Goal: Communication & Community: Connect with others

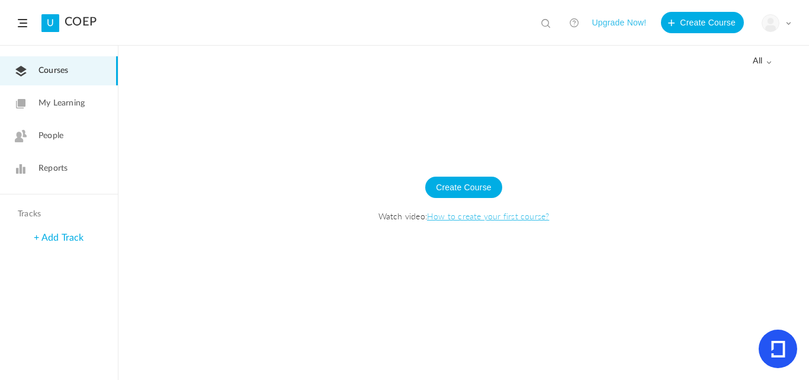
click at [775, 27] on img at bounding box center [770, 23] width 17 height 17
click at [757, 47] on link "My Profile" at bounding box center [734, 52] width 111 height 22
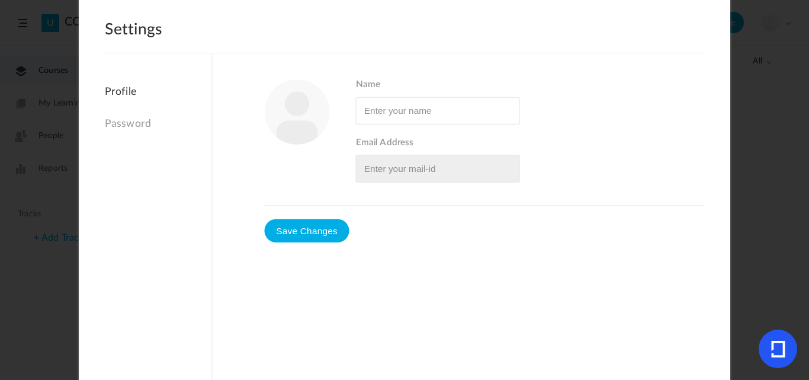
type input "SuperAdmin"
type input "[EMAIL_ADDRESS][DOMAIN_NAME]"
click at [688, 21] on span at bounding box center [694, 23] width 13 height 13
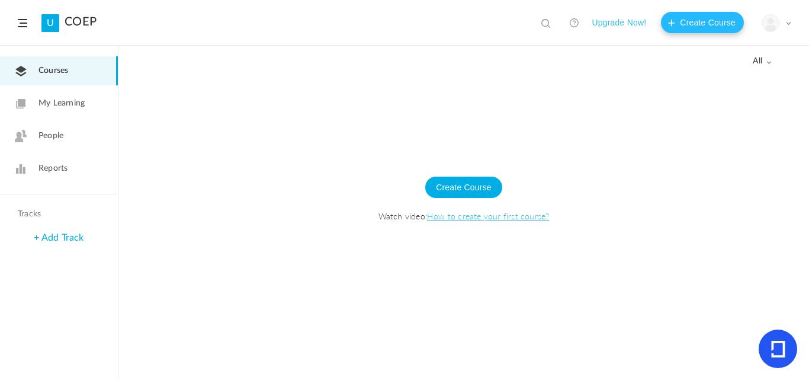
click at [709, 19] on button "Create Course" at bounding box center [702, 22] width 83 height 21
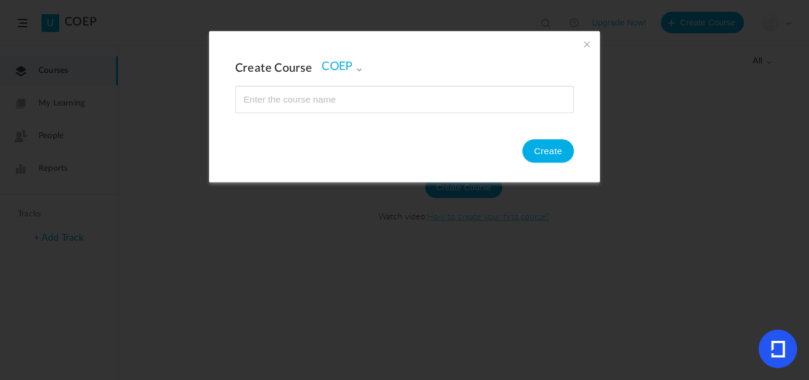
click at [288, 98] on input "name" at bounding box center [405, 99] width 338 height 26
click at [583, 42] on span at bounding box center [586, 43] width 13 height 13
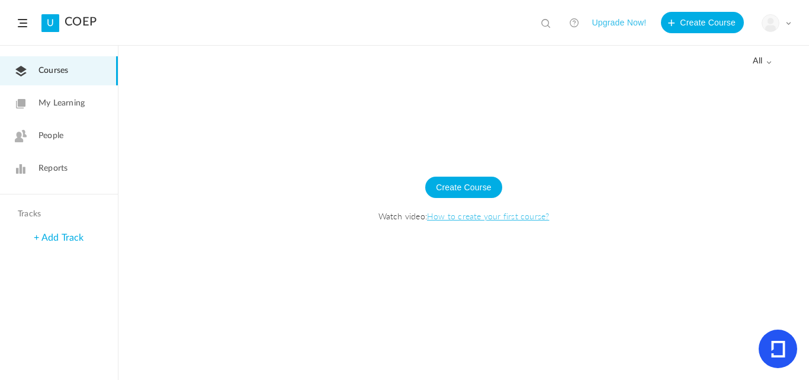
click at [612, 20] on button "Upgrade Now!" at bounding box center [619, 22] width 54 height 21
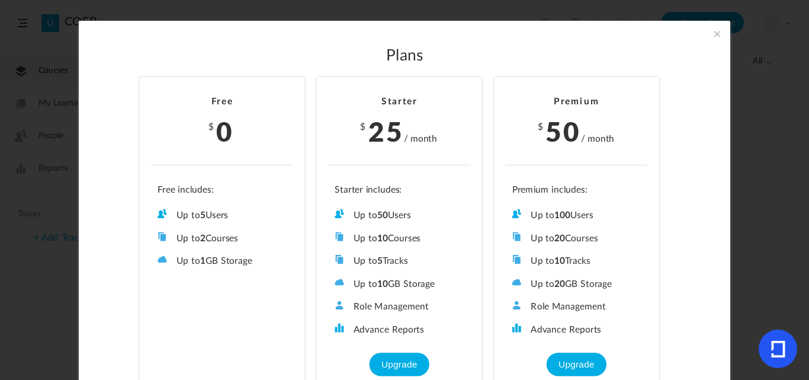
drag, startPoint x: 418, startPoint y: 216, endPoint x: 352, endPoint y: 217, distance: 65.2
click at [352, 217] on li "Up to 50 Users" at bounding box center [399, 215] width 129 height 12
click at [715, 36] on span at bounding box center [717, 33] width 13 height 13
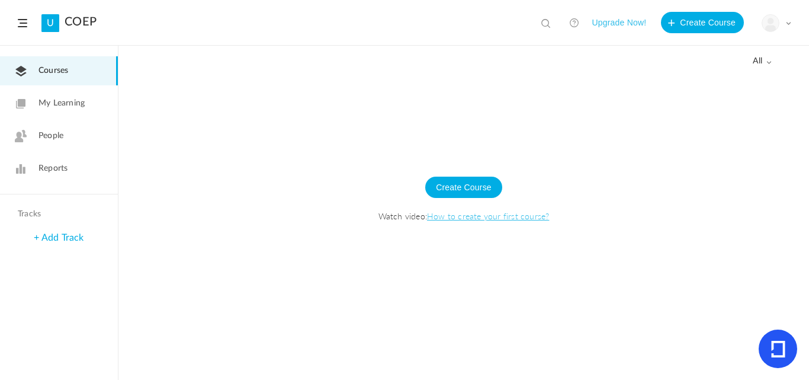
click at [326, 128] on div at bounding box center [463, 227] width 691 height 306
click at [37, 129] on link "People" at bounding box center [59, 135] width 118 height 29
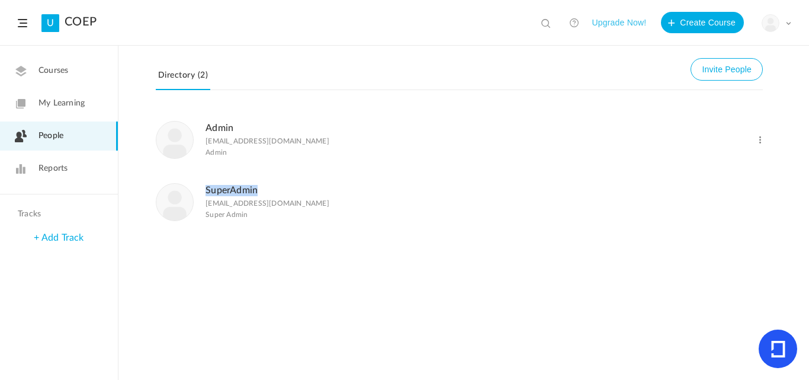
drag, startPoint x: 259, startPoint y: 191, endPoint x: 206, endPoint y: 196, distance: 54.2
click at [206, 196] on figcaption "SuperAdmin superadmin@vomoto.com Super Admin" at bounding box center [268, 201] width 124 height 38
click at [215, 198] on figcaption "SuperAdmin superadmin@vomoto.com Super Admin" at bounding box center [268, 201] width 124 height 38
click at [724, 76] on button "Invite People" at bounding box center [727, 69] width 72 height 23
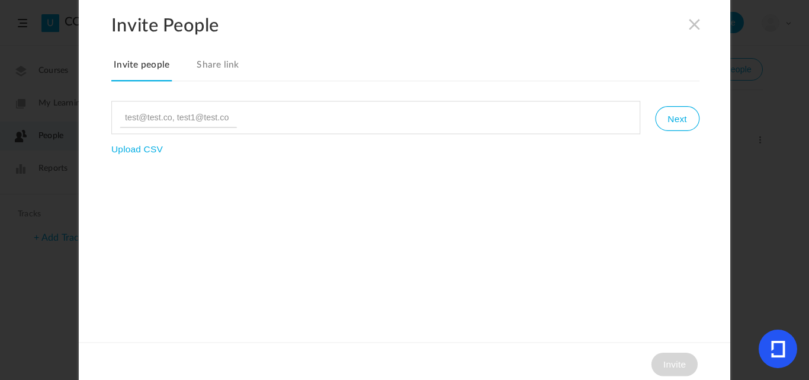
click at [217, 66] on link "Share link" at bounding box center [217, 68] width 47 height 25
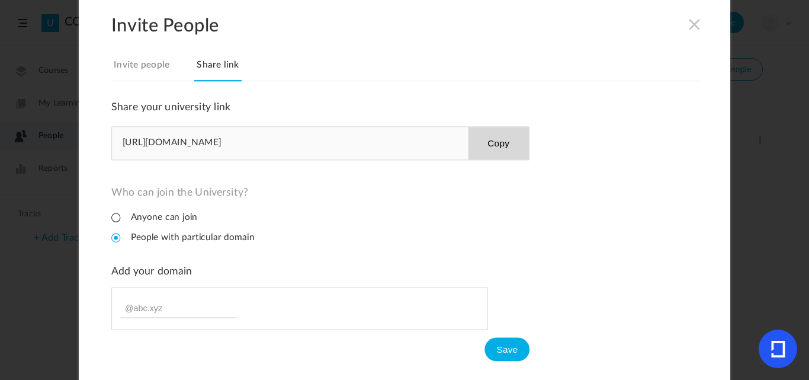
click at [137, 62] on link "Invite people" at bounding box center [141, 68] width 60 height 25
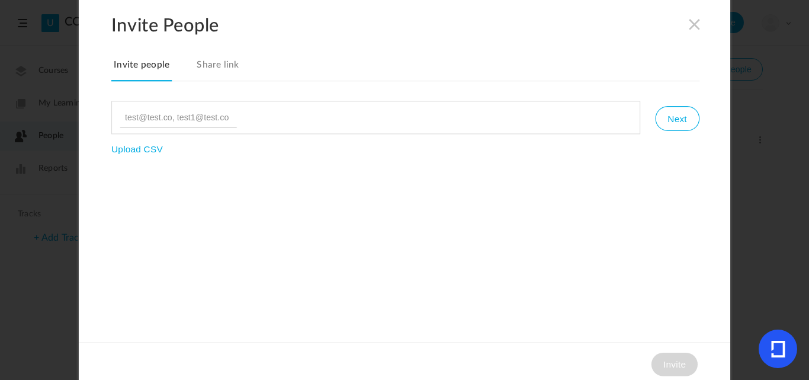
click at [693, 23] on span at bounding box center [694, 23] width 13 height 13
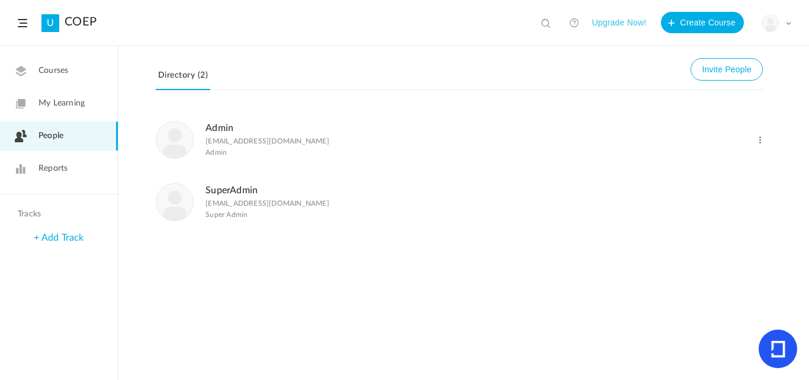
click at [689, 114] on li "Admin admin@vomoto.com Admin Change Role Delete User" at bounding box center [459, 139] width 607 height 62
click at [53, 68] on span "Courses" at bounding box center [53, 71] width 30 height 12
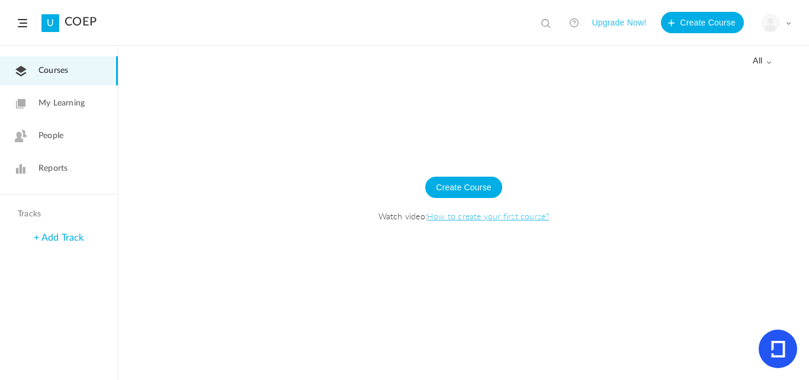
click at [68, 132] on link "People" at bounding box center [59, 135] width 118 height 29
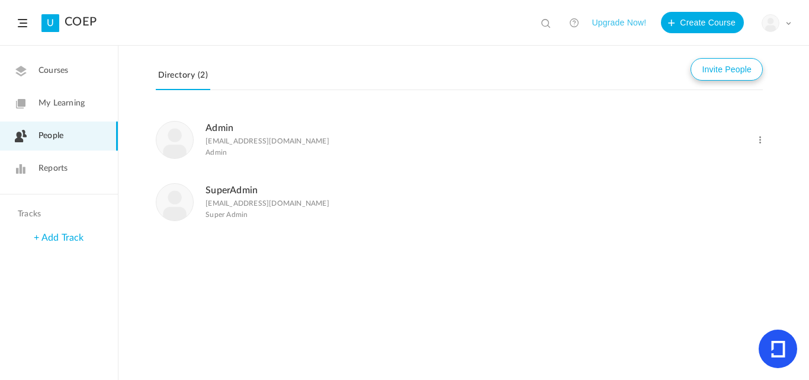
click at [718, 72] on button "Invite People" at bounding box center [727, 69] width 72 height 23
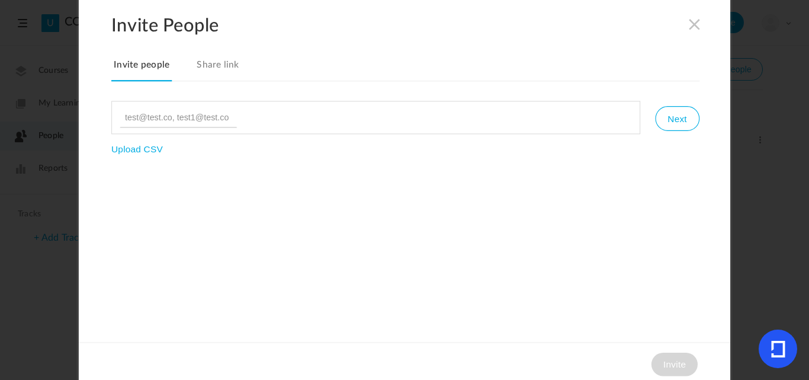
click at [153, 111] on input at bounding box center [178, 117] width 117 height 20
type input "admin@vomoto.com"
click at [682, 123] on button "Next" at bounding box center [677, 118] width 44 height 25
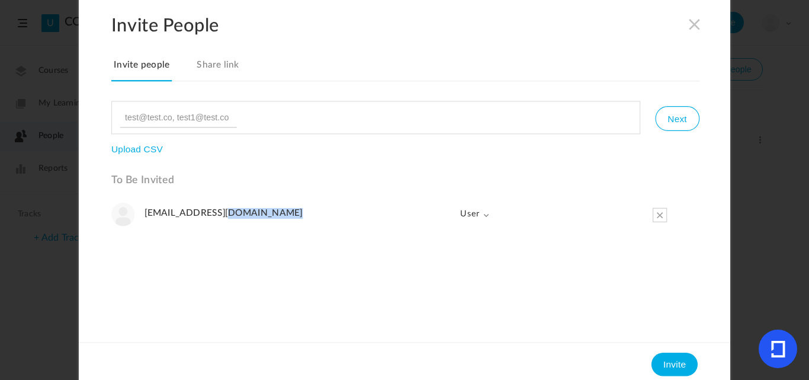
drag, startPoint x: 232, startPoint y: 210, endPoint x: 145, endPoint y: 213, distance: 87.7
click at [145, 213] on div "Next Upload CSV To Be Invited admin@vomoto.com User Admin User" at bounding box center [405, 217] width 588 height 232
click at [481, 207] on span "User" at bounding box center [470, 214] width 40 height 24
click at [455, 240] on link "Admin" at bounding box center [457, 240] width 64 height 24
click at [682, 363] on button "Invite" at bounding box center [674, 364] width 46 height 24
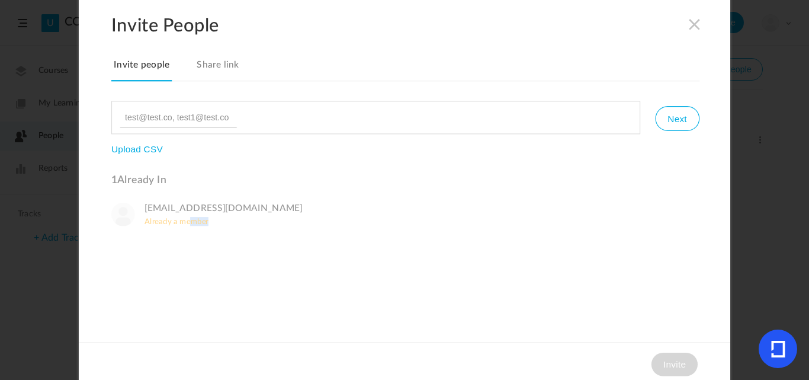
drag, startPoint x: 209, startPoint y: 221, endPoint x: 146, endPoint y: 208, distance: 64.1
click at [146, 216] on div "Next Upload CSV 1 Already In admin@vomoto.com Already a member" at bounding box center [405, 217] width 588 height 232
click at [208, 62] on link "Share link" at bounding box center [217, 68] width 47 height 25
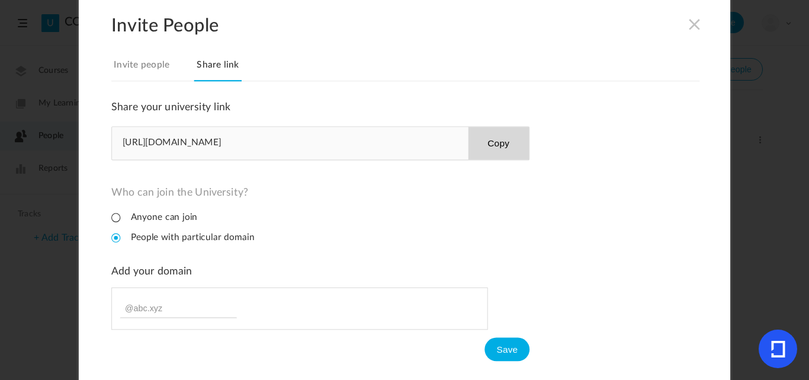
click at [691, 21] on span at bounding box center [694, 23] width 13 height 13
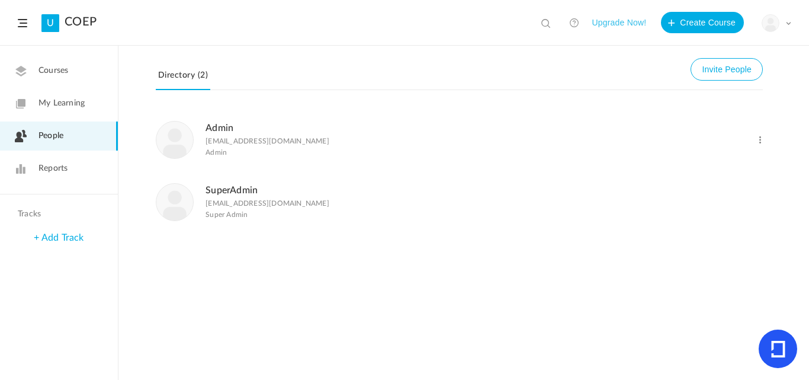
click at [79, 79] on link "Courses" at bounding box center [59, 70] width 118 height 29
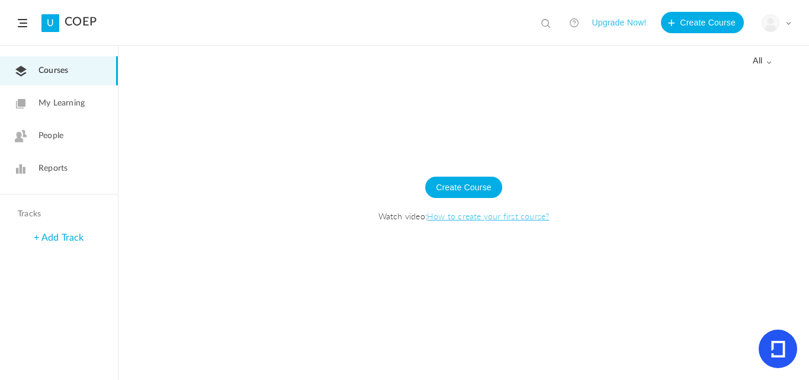
click at [68, 107] on span "My Learning" at bounding box center [61, 103] width 46 height 12
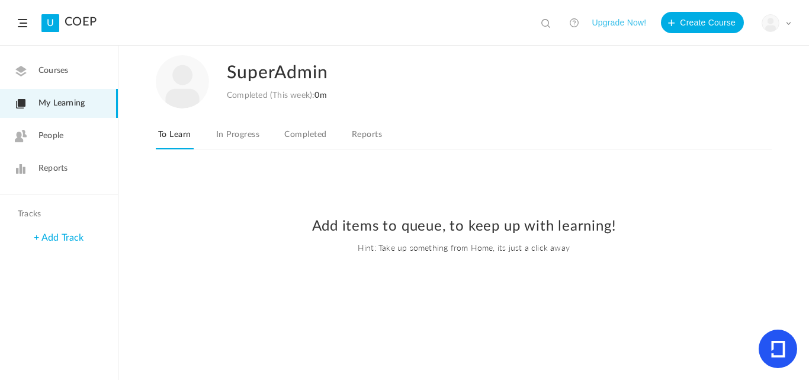
click at [248, 135] on link "In Progress" at bounding box center [238, 138] width 48 height 23
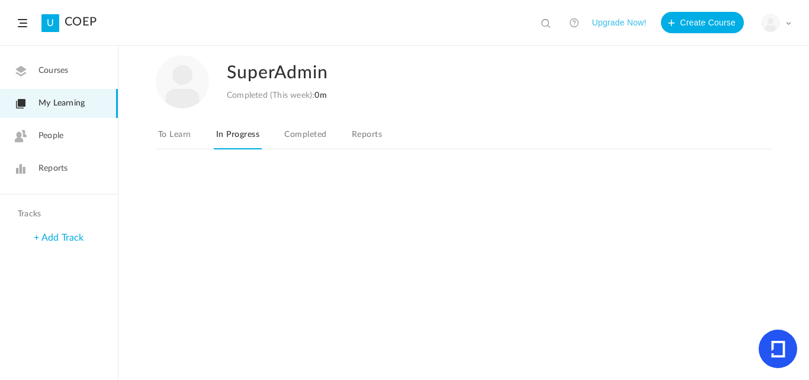
click at [301, 137] on link "Completed" at bounding box center [305, 138] width 47 height 23
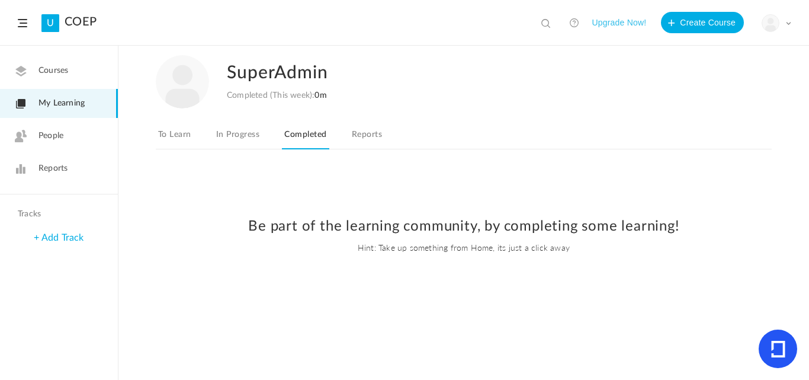
click at [360, 136] on link "Reports" at bounding box center [366, 138] width 35 height 23
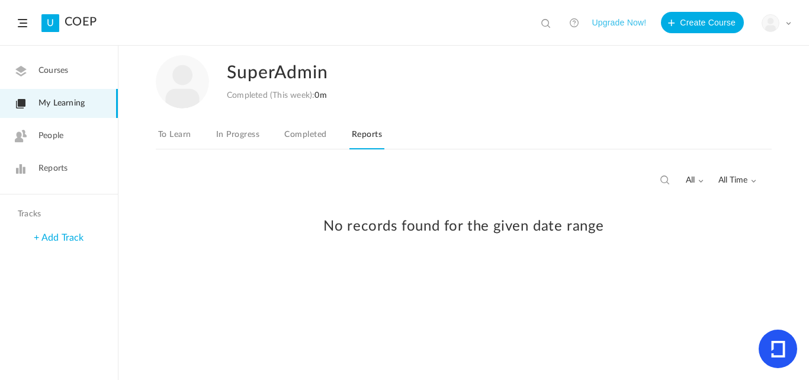
click at [176, 134] on link "To Learn" at bounding box center [175, 138] width 38 height 23
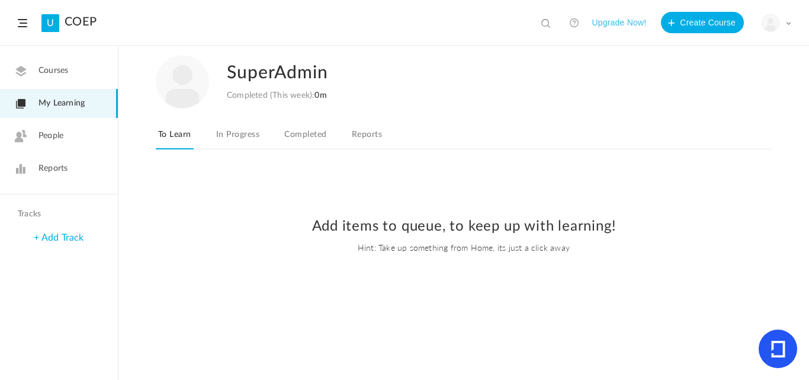
click at [249, 138] on link "In Progress" at bounding box center [238, 138] width 48 height 23
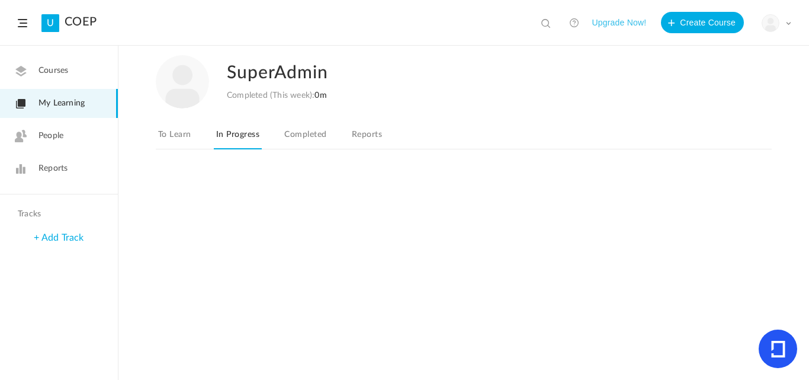
click at [311, 138] on link "Completed" at bounding box center [305, 138] width 47 height 23
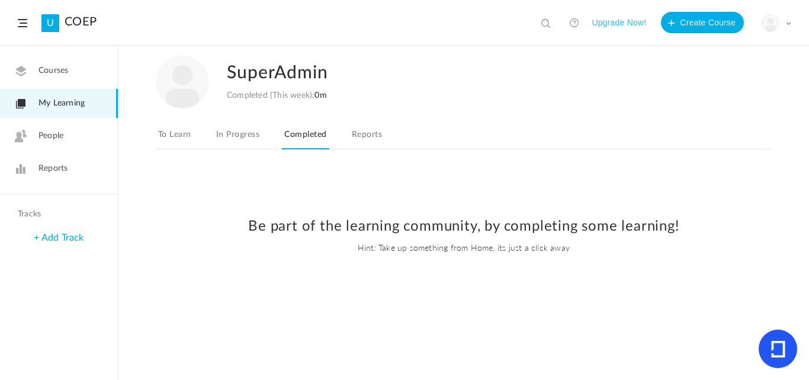
click at [361, 144] on link "Reports" at bounding box center [366, 138] width 35 height 23
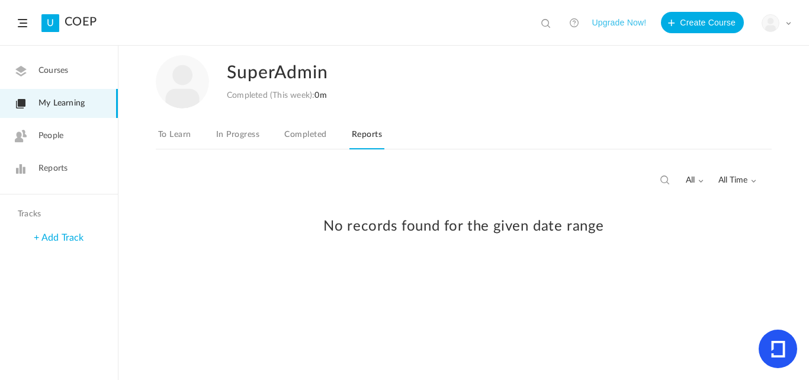
click at [612, 25] on button "Upgrade Now!" at bounding box center [619, 22] width 54 height 21
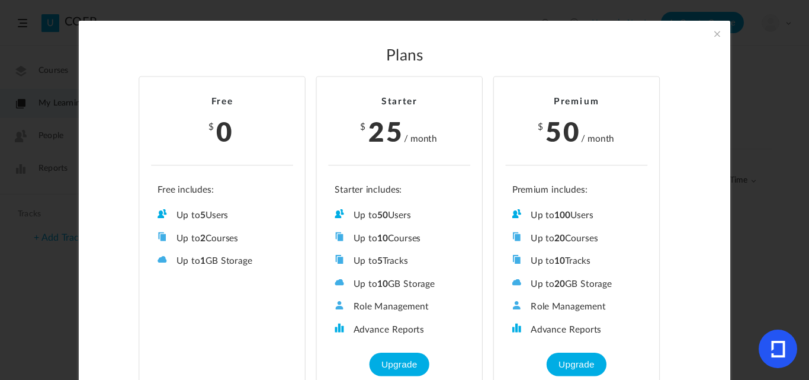
scroll to position [27, 0]
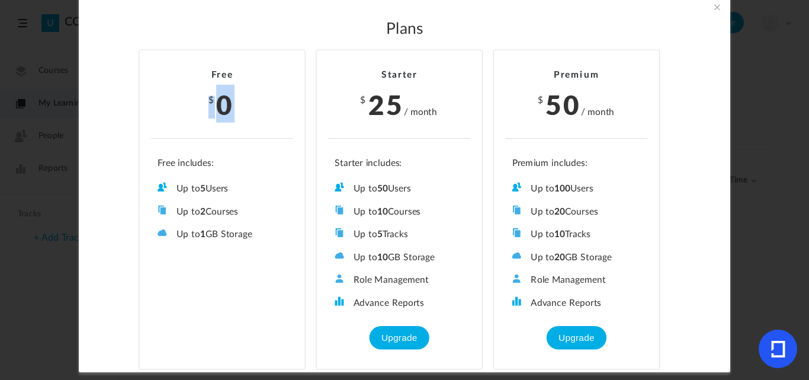
drag, startPoint x: 239, startPoint y: 100, endPoint x: 150, endPoint y: 100, distance: 88.2
click at [151, 100] on h3 "$ 0" at bounding box center [222, 107] width 142 height 21
drag, startPoint x: 443, startPoint y: 111, endPoint x: 361, endPoint y: 94, distance: 83.6
click at [361, 94] on li "Starter $ 25 / month Up to 50 Users Up to 10 Courses Up to 5 Tracks Up to 10 GB…" at bounding box center [399, 210] width 167 height 320
click at [760, 182] on section "Plans Free $ 0 Up to 5 Users Up to 2 Courses Up to 0 Tracks Up to 1 GB Storage …" at bounding box center [404, 190] width 809 height 380
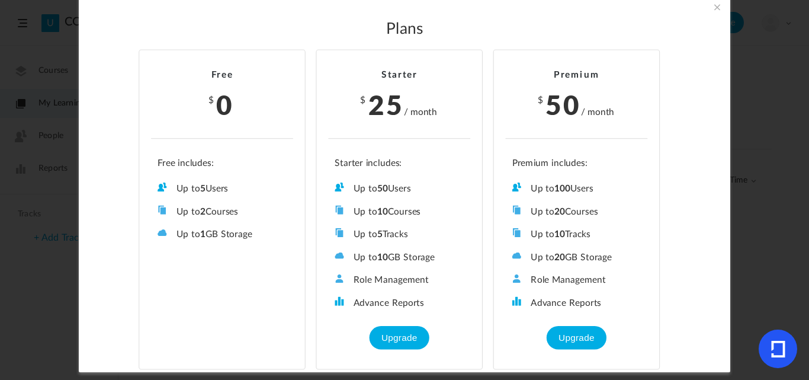
click at [713, 8] on span at bounding box center [717, 7] width 13 height 13
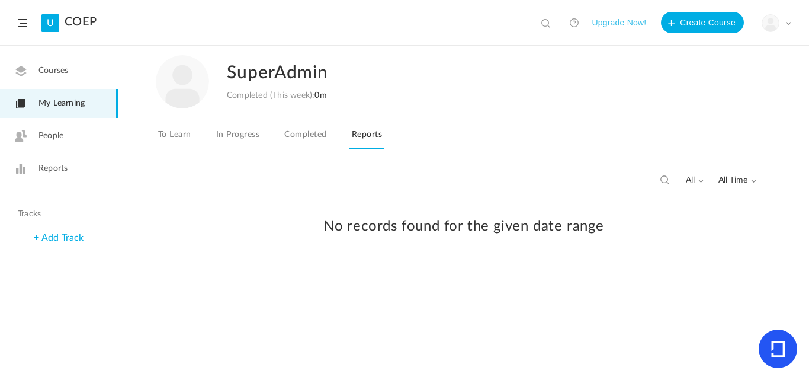
click at [777, 29] on figure at bounding box center [771, 23] width 18 height 18
click at [708, 101] on link "Current Plan" at bounding box center [734, 96] width 111 height 22
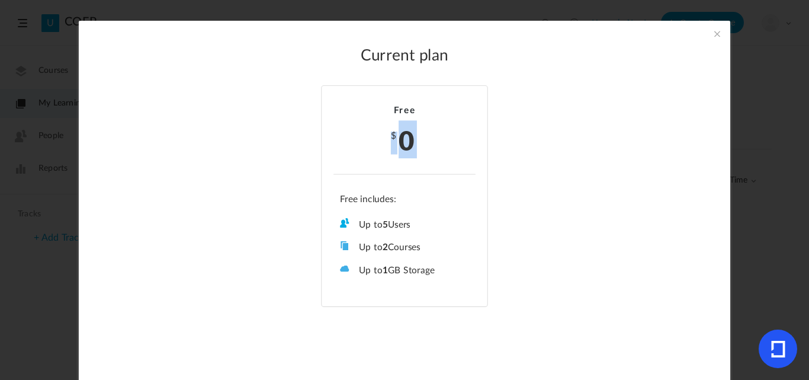
drag, startPoint x: 384, startPoint y: 130, endPoint x: 420, endPoint y: 174, distance: 56.4
click at [420, 174] on li "Free $ 0 Up to 5 Users Up to 2 Courses Up to 0 Tracks Up to 1 GB Storage Role M…" at bounding box center [404, 195] width 167 height 221
click at [714, 34] on span at bounding box center [717, 33] width 13 height 13
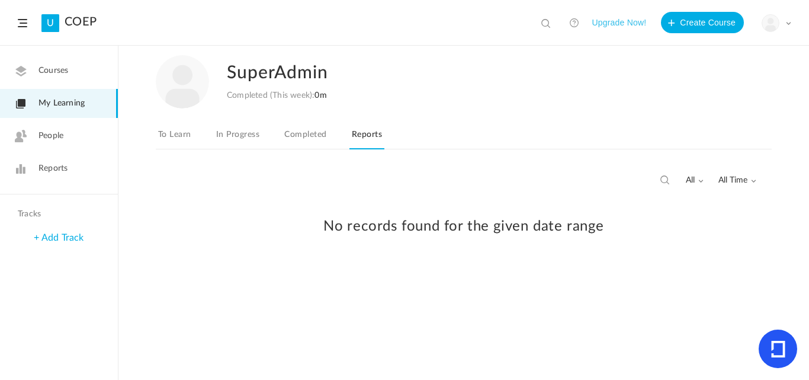
click at [768, 25] on img at bounding box center [770, 23] width 17 height 17
click at [709, 75] on link "University Settings" at bounding box center [734, 74] width 111 height 22
click at [767, 26] on img at bounding box center [770, 23] width 17 height 17
click at [711, 99] on link "Current Plan" at bounding box center [734, 96] width 111 height 22
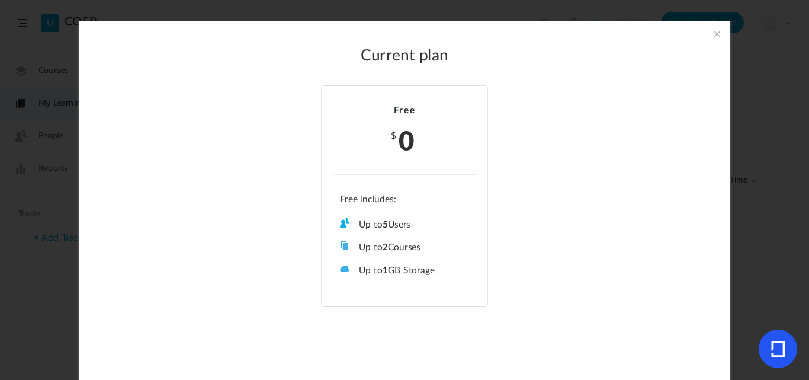
click at [711, 34] on span at bounding box center [717, 33] width 13 height 13
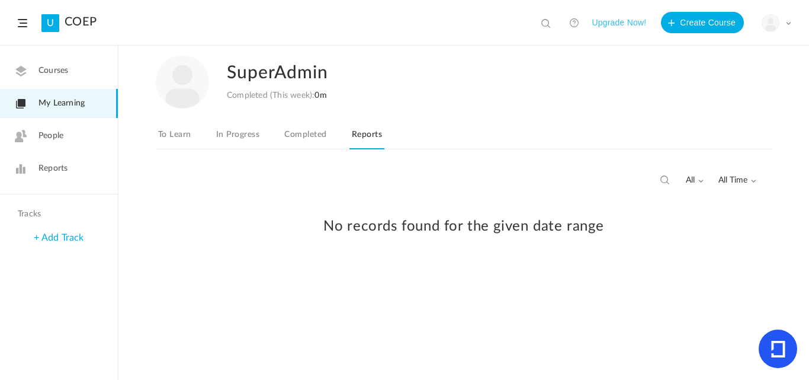
click at [782, 21] on div "My Profile University Settings Current Plan Logout" at bounding box center [777, 23] width 30 height 18
click at [738, 77] on link "University Settings" at bounding box center [734, 74] width 111 height 22
click at [772, 24] on img at bounding box center [770, 23] width 17 height 17
click at [73, 162] on link "Reports" at bounding box center [59, 168] width 118 height 29
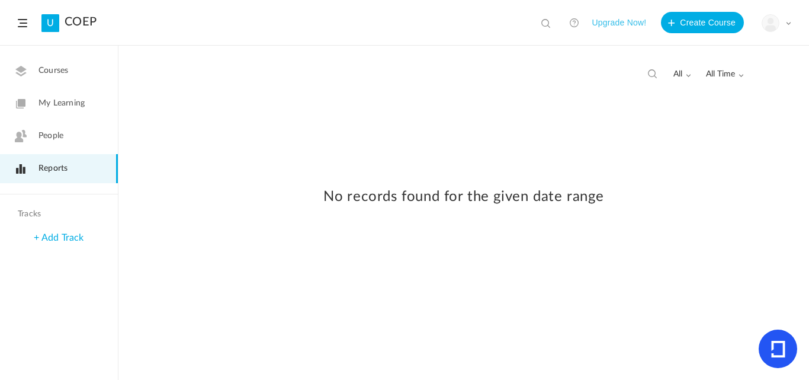
click at [41, 141] on span "People" at bounding box center [50, 136] width 25 height 12
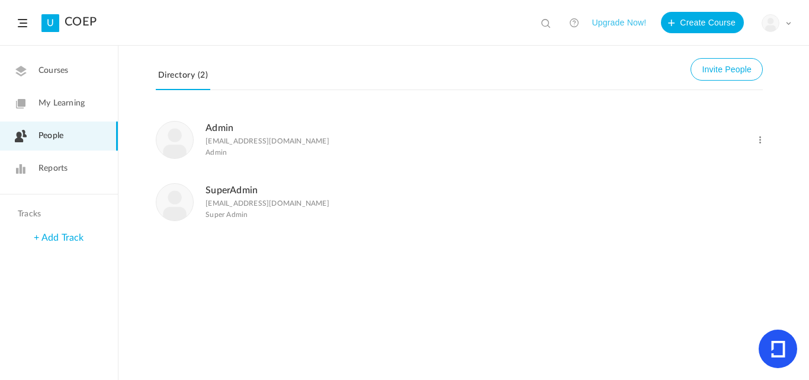
click at [441, 245] on div "Admin admin@vomoto.com Admin Change Role Delete User SuperAdmin superadmin@vomo…" at bounding box center [463, 243] width 691 height 271
click at [48, 66] on span "Courses" at bounding box center [53, 71] width 30 height 12
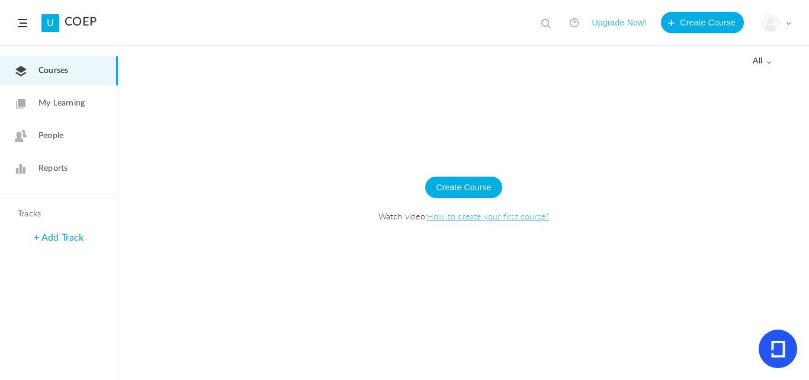
click at [628, 25] on button "Upgrade Now!" at bounding box center [619, 22] width 54 height 21
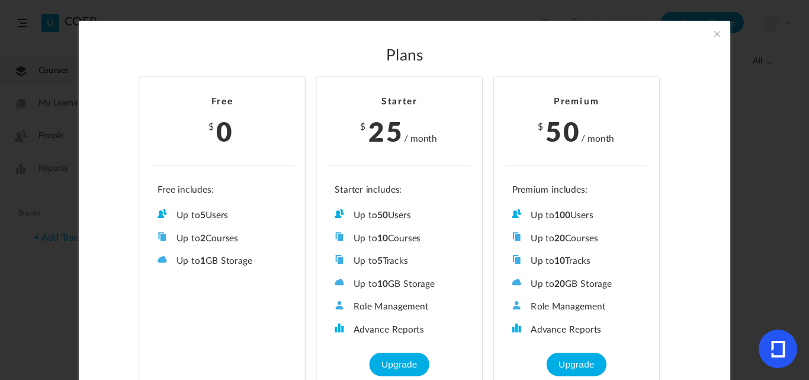
click at [716, 34] on span at bounding box center [717, 33] width 13 height 13
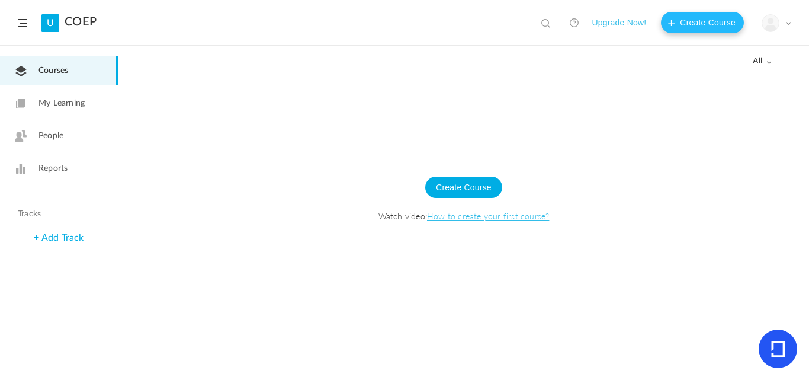
click at [700, 24] on button "Create Course" at bounding box center [702, 22] width 83 height 21
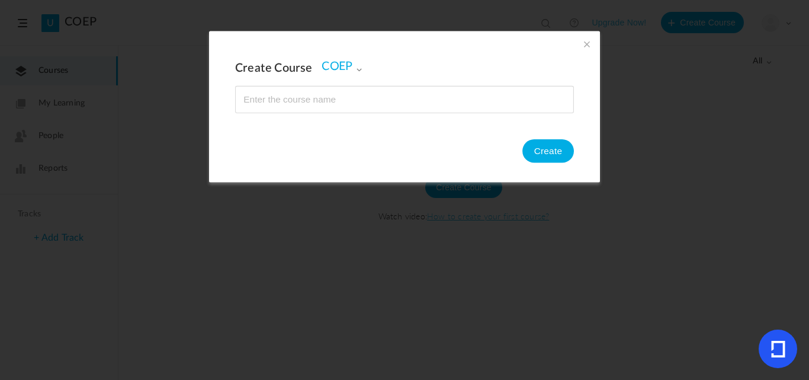
click at [352, 91] on input "name" at bounding box center [405, 99] width 338 height 26
click at [583, 48] on span at bounding box center [586, 43] width 13 height 13
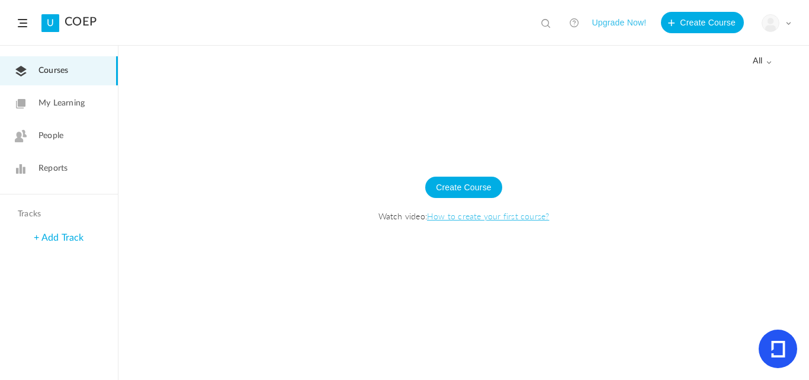
click at [773, 23] on img at bounding box center [770, 23] width 17 height 17
click at [725, 73] on link "University Settings" at bounding box center [734, 74] width 111 height 22
click at [766, 24] on img at bounding box center [770, 23] width 17 height 17
click at [720, 97] on link "Current Plan" at bounding box center [734, 96] width 111 height 22
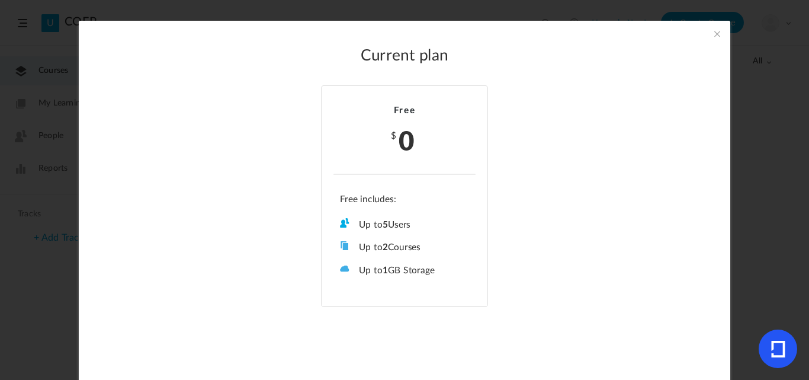
click at [714, 37] on span at bounding box center [717, 33] width 13 height 13
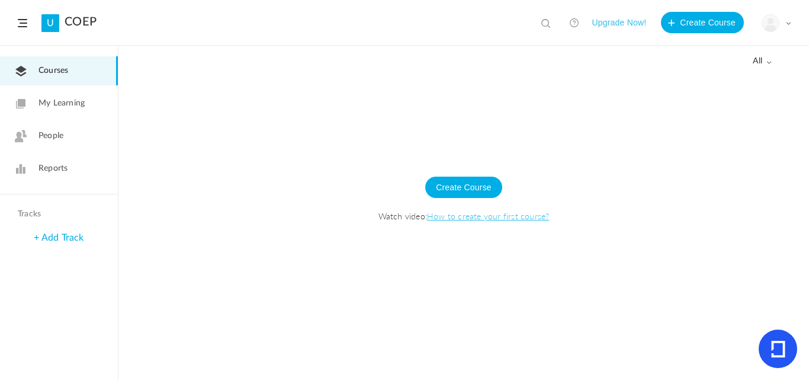
click at [764, 31] on div "My Profile University Settings Current Plan Logout" at bounding box center [777, 23] width 30 height 18
click at [264, 113] on div at bounding box center [463, 227] width 691 height 306
click at [38, 99] on link "My Learning" at bounding box center [59, 103] width 118 height 29
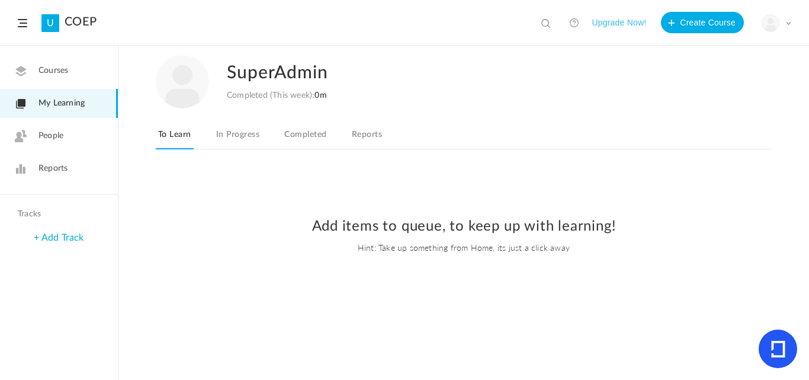
click at [228, 133] on link "In Progress" at bounding box center [238, 138] width 48 height 23
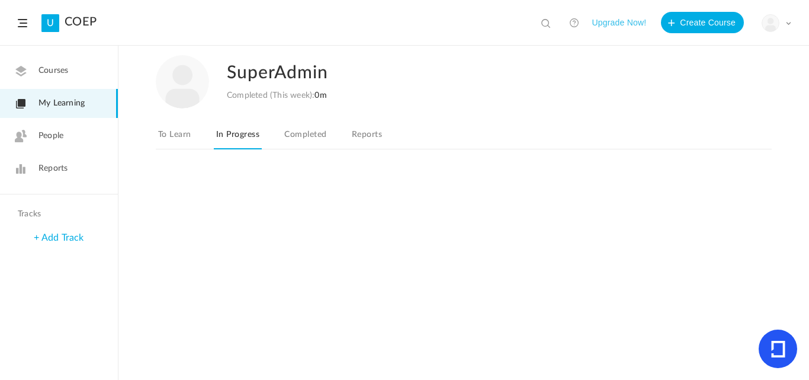
click at [310, 140] on link "Completed" at bounding box center [305, 138] width 47 height 23
click at [361, 139] on link "Reports" at bounding box center [366, 138] width 35 height 23
click at [226, 135] on link "In Progress" at bounding box center [238, 138] width 48 height 23
click at [24, 131] on icon at bounding box center [21, 136] width 12 height 12
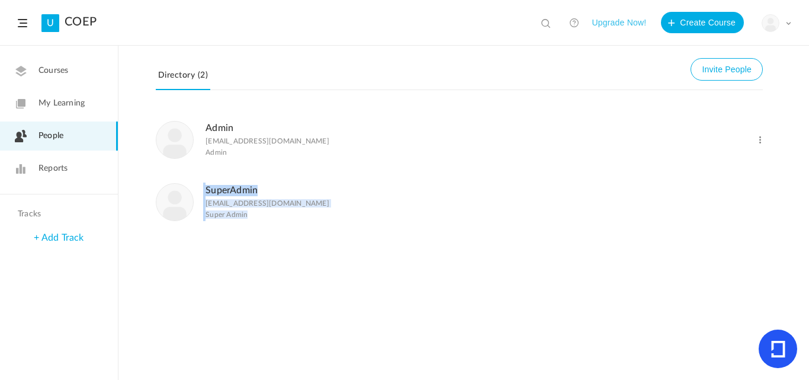
drag, startPoint x: 256, startPoint y: 220, endPoint x: 154, endPoint y: 198, distance: 104.3
click at [154, 198] on div "Admin admin@vomoto.com Admin Change Role Delete User SuperAdmin superadmin@vomo…" at bounding box center [463, 243] width 691 height 271
click at [300, 186] on div "SuperAdmin superadmin@vomoto.com Super Admin" at bounding box center [417, 201] width 522 height 38
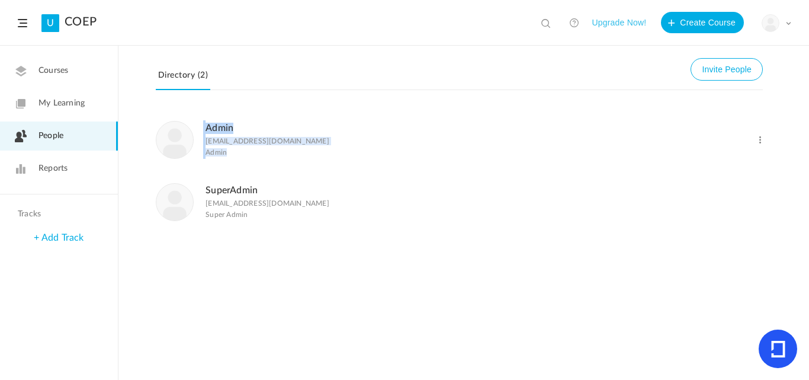
drag, startPoint x: 246, startPoint y: 157, endPoint x: 164, endPoint y: 109, distance: 95.3
click at [164, 109] on li "Admin admin@vomoto.com Admin Change Role Delete User" at bounding box center [459, 139] width 607 height 62
click at [253, 224] on li "SuperAdmin superadmin@vomoto.com Super Admin" at bounding box center [459, 202] width 607 height 62
drag, startPoint x: 230, startPoint y: 155, endPoint x: 168, endPoint y: 116, distance: 73.6
click at [168, 116] on li "Admin admin@vomoto.com Admin Change Role Delete User" at bounding box center [459, 139] width 607 height 62
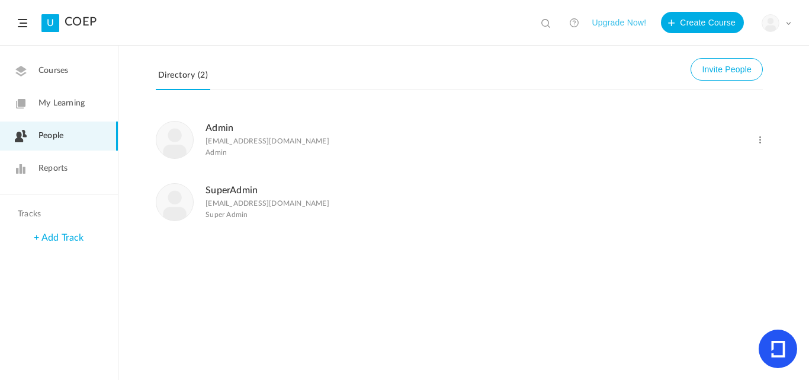
click at [558, 203] on div "SuperAdmin superadmin@vomoto.com Super Admin" at bounding box center [417, 201] width 522 height 38
click at [721, 80] on button "Invite People" at bounding box center [727, 69] width 72 height 23
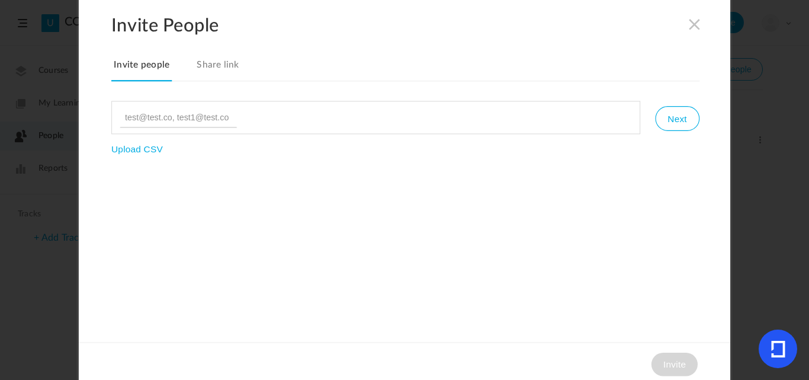
click at [181, 115] on input at bounding box center [178, 117] width 117 height 20
type input "user123@#"
paste input "admin@vomoto.com"
type input "admin@vomoto.com"
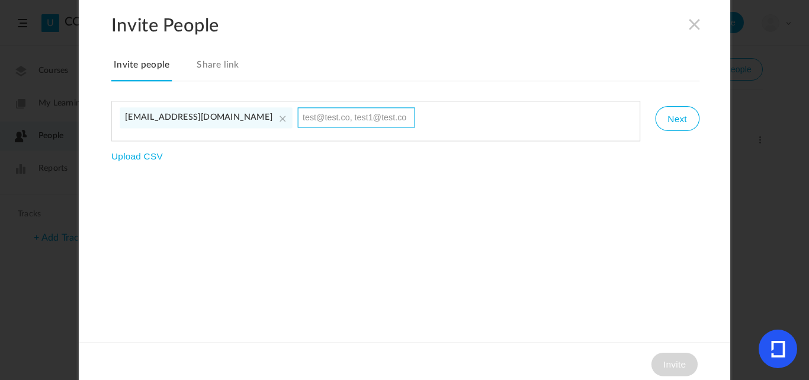
click at [297, 118] on input at bounding box center [355, 117] width 117 height 20
paste input "admin@vomoto.com"
click at [297, 117] on input "admin@vomoto.com" at bounding box center [355, 117] width 117 height 20
type input "admin1@vomoto.com"
click at [321, 158] on div "admin@vomoto.com admin1@vomoto.com Next Upload CSV" at bounding box center [405, 131] width 588 height 60
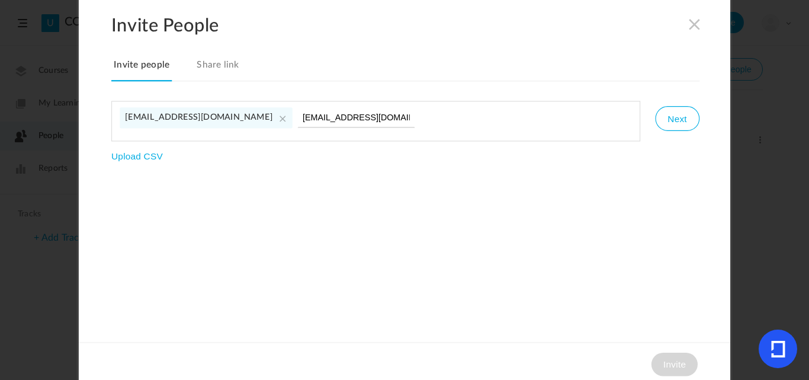
click at [369, 115] on ul "admin@vomoto.com admin1@vomoto.com" at bounding box center [375, 121] width 529 height 40
click at [341, 119] on input "admin1@vomoto.com" at bounding box center [355, 117] width 117 height 20
click at [398, 119] on ul "admin@vomoto.com admin1@vomoto.com" at bounding box center [375, 121] width 529 height 40
click at [349, 112] on ul "admin@vomoto.com admin1@vomoto.com" at bounding box center [375, 121] width 529 height 40
click at [340, 114] on input "admin1@vomoto.com" at bounding box center [355, 117] width 117 height 20
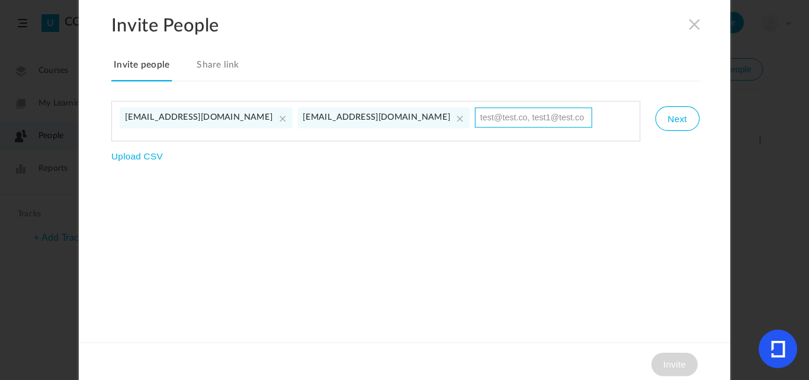
paste input "admin@vomoto.com"
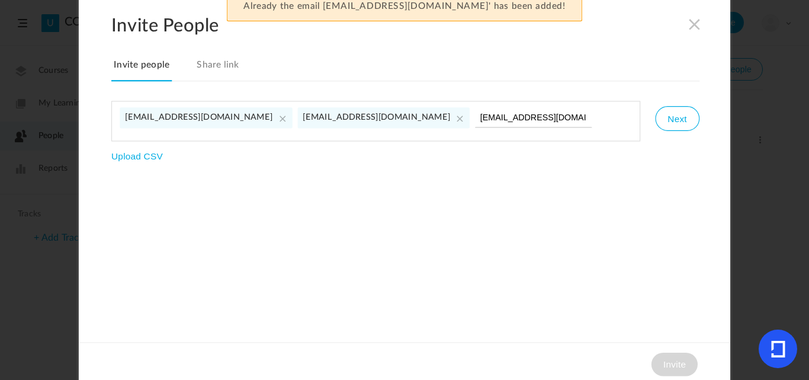
click at [415, 149] on div "admin@vomoto.com admin1@vomoto.com admin@vomoto.com Next Upload CSV" at bounding box center [405, 131] width 588 height 60
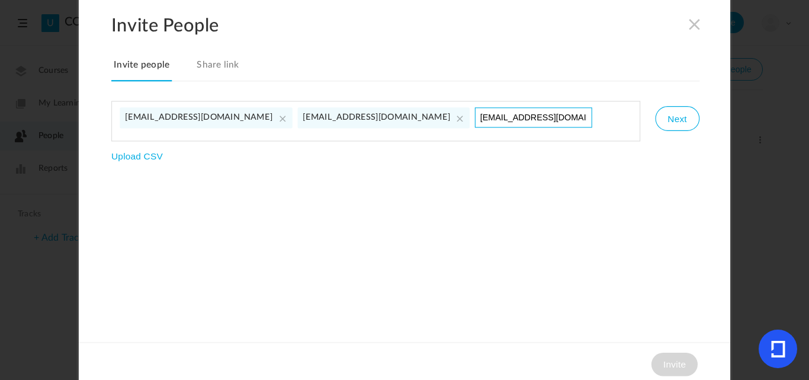
click at [475, 115] on input "admin@vomoto.com" at bounding box center [533, 117] width 117 height 20
type input "a"
click at [508, 125] on ul "admin@vomoto.com admin1@vomoto.com" at bounding box center [375, 121] width 529 height 40
click at [454, 115] on cite at bounding box center [460, 118] width 13 height 13
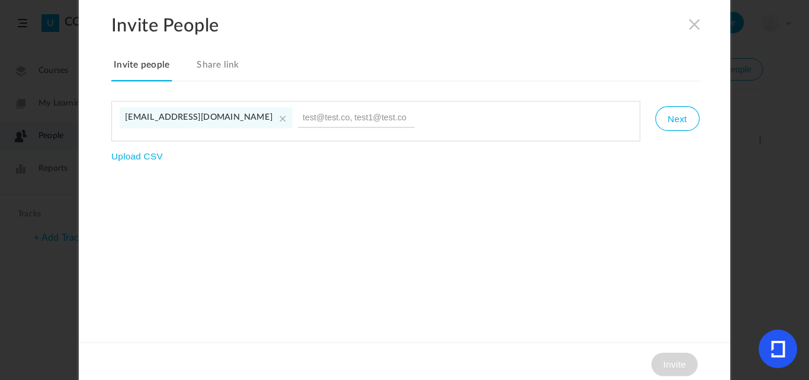
click at [314, 198] on div "Invite People Invite people Share link admin@vomoto.com Next Upload CSV Invite" at bounding box center [404, 190] width 651 height 391
click at [211, 65] on link "Share link" at bounding box center [217, 68] width 47 height 25
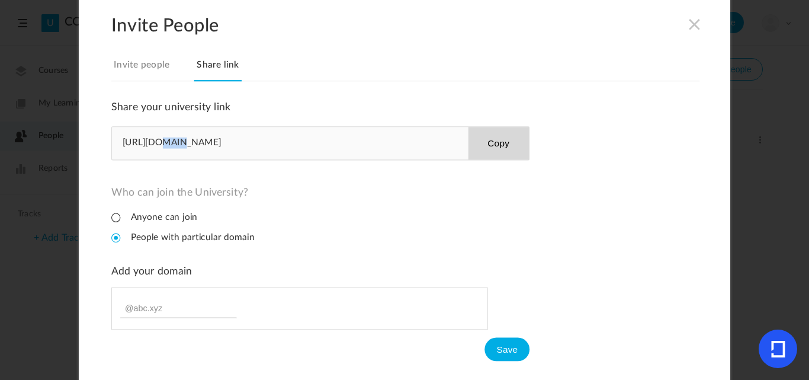
drag, startPoint x: 168, startPoint y: 142, endPoint x: 150, endPoint y: 140, distance: 17.8
click at [150, 140] on span "https://coep.adaptiveu.io" at bounding box center [172, 143] width 99 height 12
click at [387, 239] on div "Who can join the University? Anyone can join People with particular domain" at bounding box center [320, 219] width 418 height 66
click at [501, 152] on button "Copy" at bounding box center [498, 143] width 61 height 33
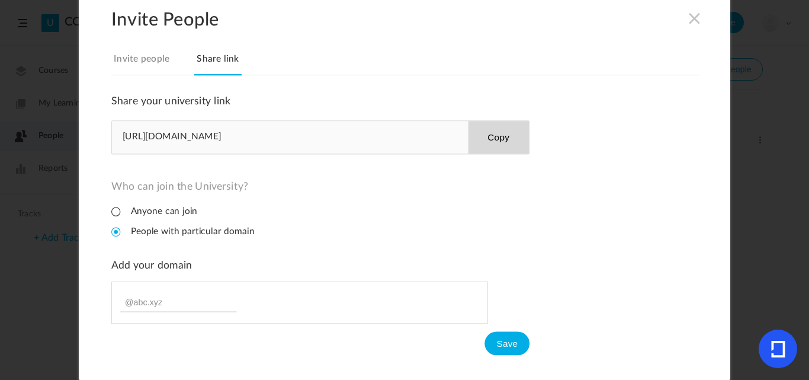
click at [168, 142] on span "https://coep.adaptiveu.io" at bounding box center [172, 137] width 99 height 12
click at [185, 302] on input at bounding box center [178, 301] width 117 height 20
drag, startPoint x: 169, startPoint y: 136, endPoint x: 156, endPoint y: 136, distance: 13.6
click at [156, 136] on span "https://coep.adaptiveu.io" at bounding box center [172, 137] width 99 height 12
click at [159, 299] on input at bounding box center [178, 301] width 117 height 20
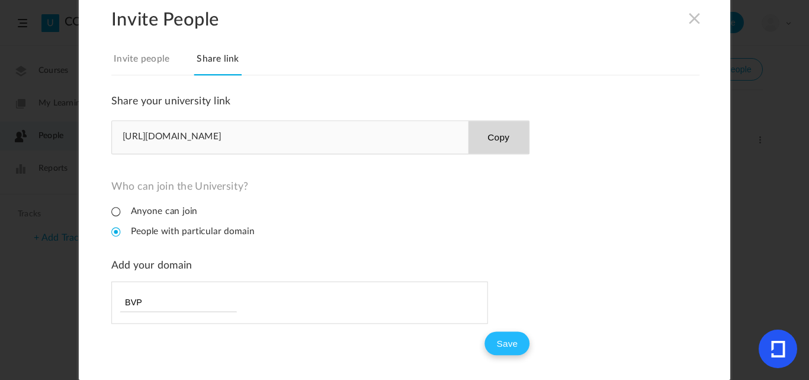
click at [516, 336] on button "Save" at bounding box center [507, 343] width 45 height 24
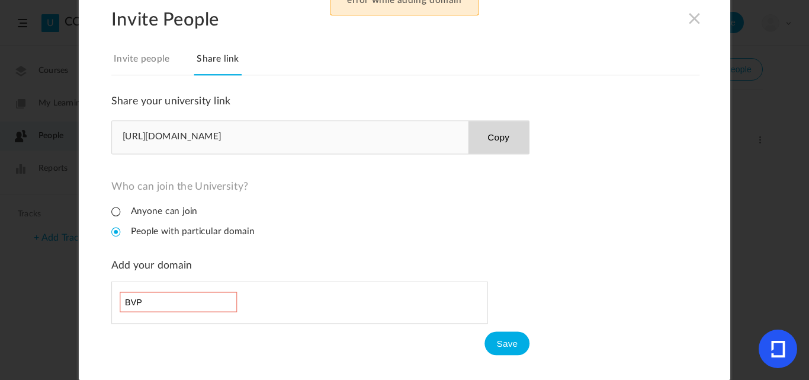
click at [174, 299] on input "BVP" at bounding box center [178, 301] width 117 height 20
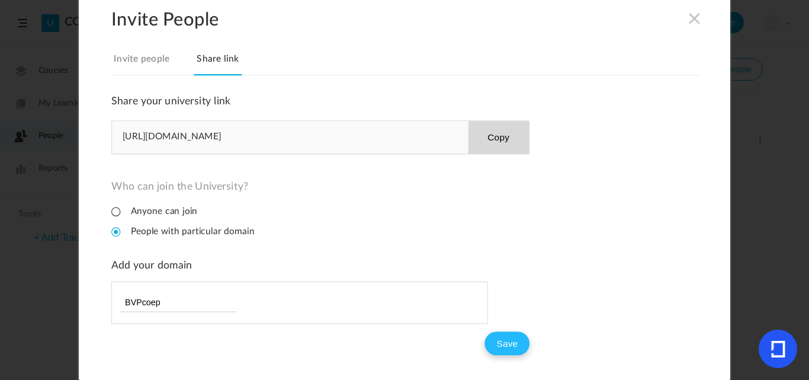
click at [491, 341] on button "Save" at bounding box center [507, 343] width 45 height 24
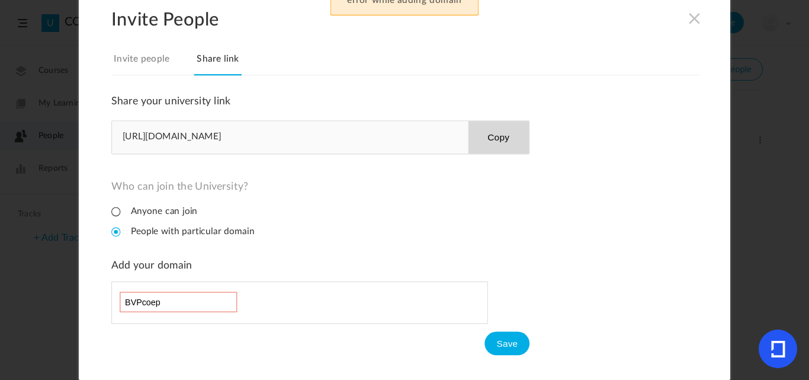
click at [166, 291] on input "BVPcoep" at bounding box center [178, 301] width 117 height 20
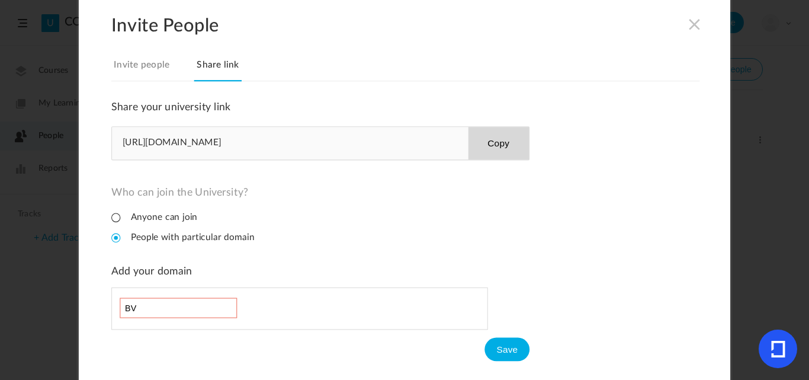
type input "B"
click at [125, 306] on input "12345" at bounding box center [178, 307] width 117 height 20
type input "@12345"
click at [364, 281] on div "Add your domain @12345 Save" at bounding box center [320, 313] width 418 height 96
click at [496, 346] on button "Save" at bounding box center [507, 349] width 45 height 24
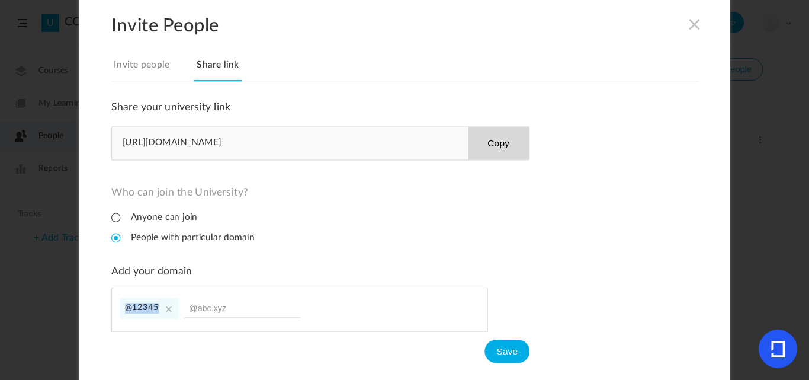
drag, startPoint x: 122, startPoint y: 301, endPoint x: 165, endPoint y: 301, distance: 42.6
click at [165, 301] on li "@12345" at bounding box center [149, 307] width 59 height 21
click at [378, 243] on div "Who can join the University? Anyone can join People with particular domain" at bounding box center [320, 219] width 418 height 66
click at [188, 308] on input at bounding box center [242, 307] width 117 height 20
click at [403, 239] on div "Who can join the University? Anyone can join People with particular domain" at bounding box center [320, 219] width 418 height 66
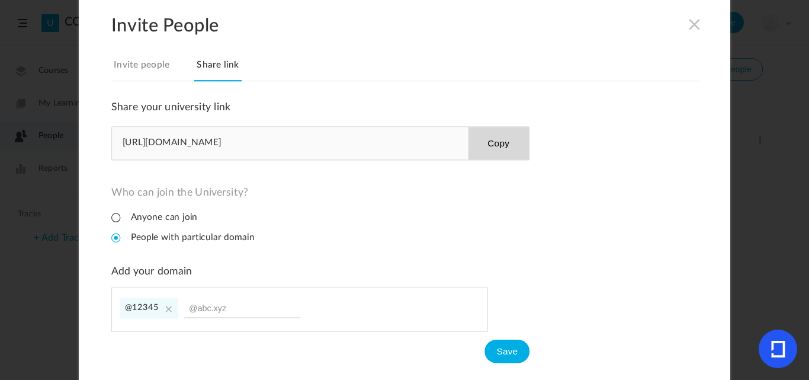
click at [146, 73] on link "Invite people" at bounding box center [141, 68] width 60 height 25
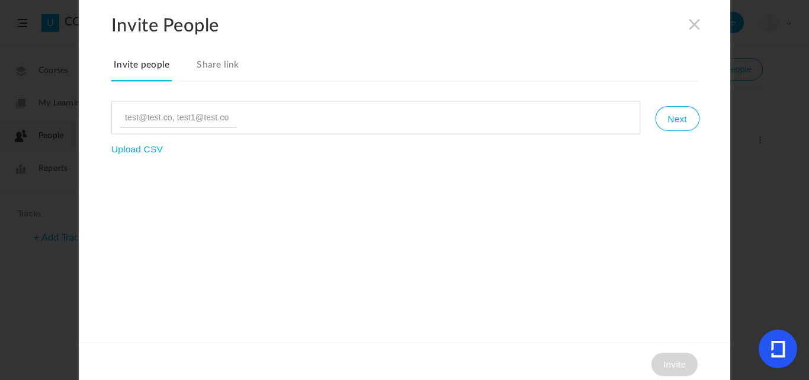
click at [689, 31] on h2 "Invite People" at bounding box center [420, 25] width 619 height 22
click at [691, 23] on span at bounding box center [694, 23] width 13 height 13
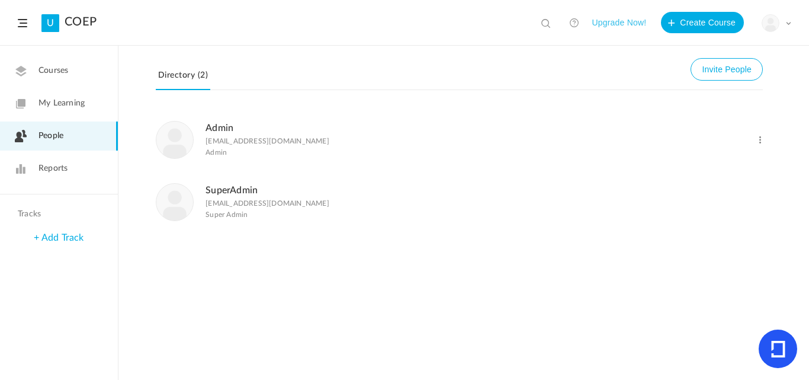
click at [214, 246] on div "Admin admin@vomoto.com Admin Change Role Delete User SuperAdmin superadmin@vomo…" at bounding box center [463, 243] width 691 height 271
click at [79, 67] on link "Courses" at bounding box center [59, 70] width 118 height 29
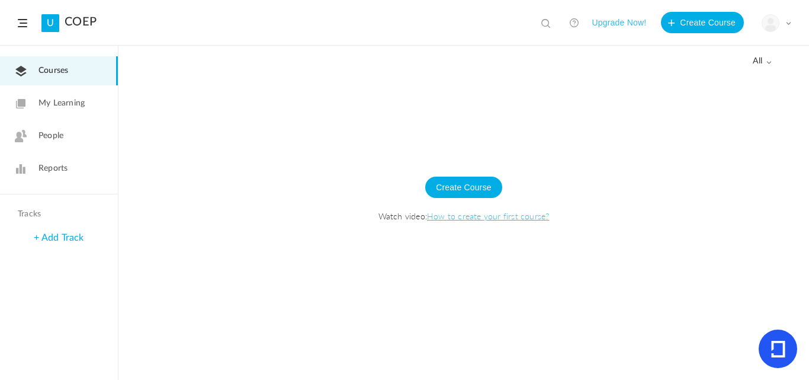
click at [773, 23] on img at bounding box center [770, 23] width 17 height 17
click at [615, 18] on button "Upgrade Now!" at bounding box center [619, 22] width 54 height 21
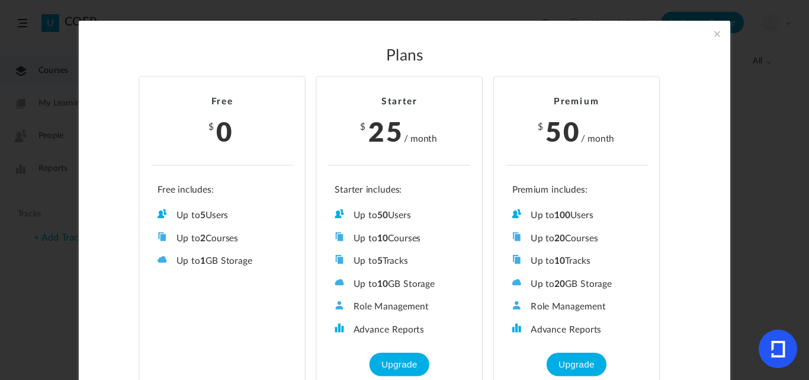
click at [711, 35] on span at bounding box center [717, 33] width 13 height 13
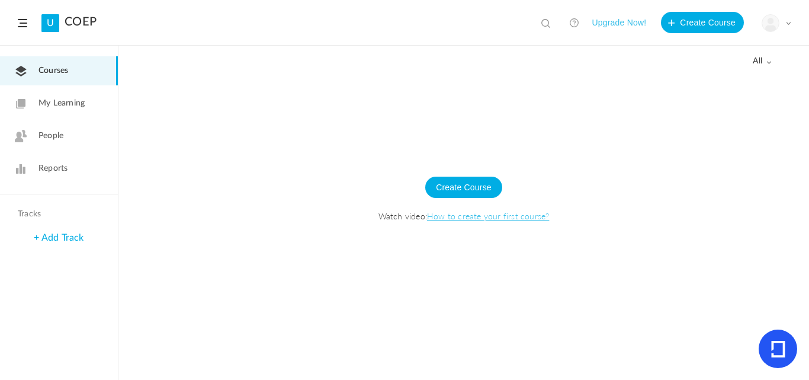
click at [781, 26] on div "My Profile University Settings Current Plan Logout" at bounding box center [777, 23] width 30 height 18
click at [714, 115] on link "Logout" at bounding box center [734, 118] width 111 height 22
click at [768, 18] on img at bounding box center [770, 23] width 17 height 17
click at [731, 41] on div "My Profile University Settings Current Plan Logout" at bounding box center [735, 85] width 113 height 101
click at [760, 23] on li "My Profile University Settings Current Plan Logout" at bounding box center [767, 22] width 47 height 21
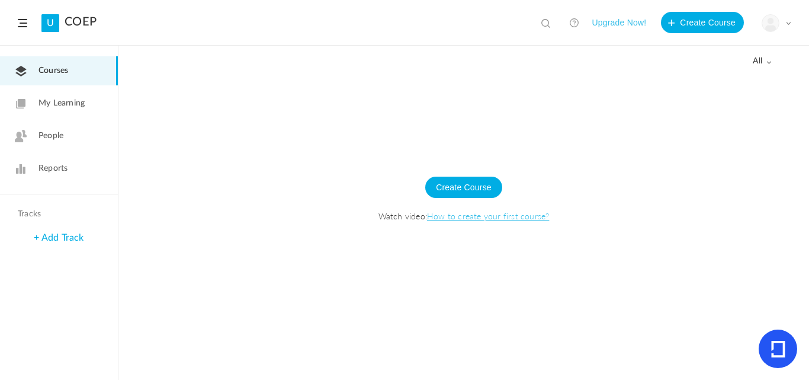
click at [772, 27] on img at bounding box center [770, 23] width 17 height 17
click at [716, 56] on link "My Profile" at bounding box center [734, 52] width 111 height 22
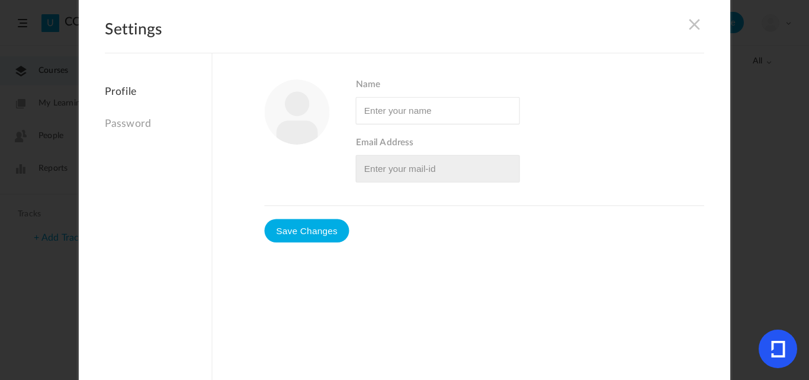
type input "SuperAdmin"
type input "[EMAIL_ADDRESS][DOMAIN_NAME]"
click at [688, 24] on span at bounding box center [694, 23] width 13 height 13
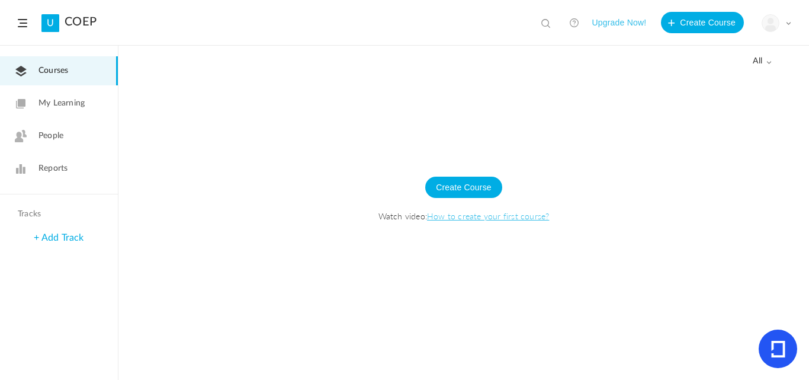
click at [776, 20] on img at bounding box center [770, 23] width 17 height 17
click at [704, 126] on link "Logout" at bounding box center [734, 118] width 111 height 22
